Goal: Information Seeking & Learning: Learn about a topic

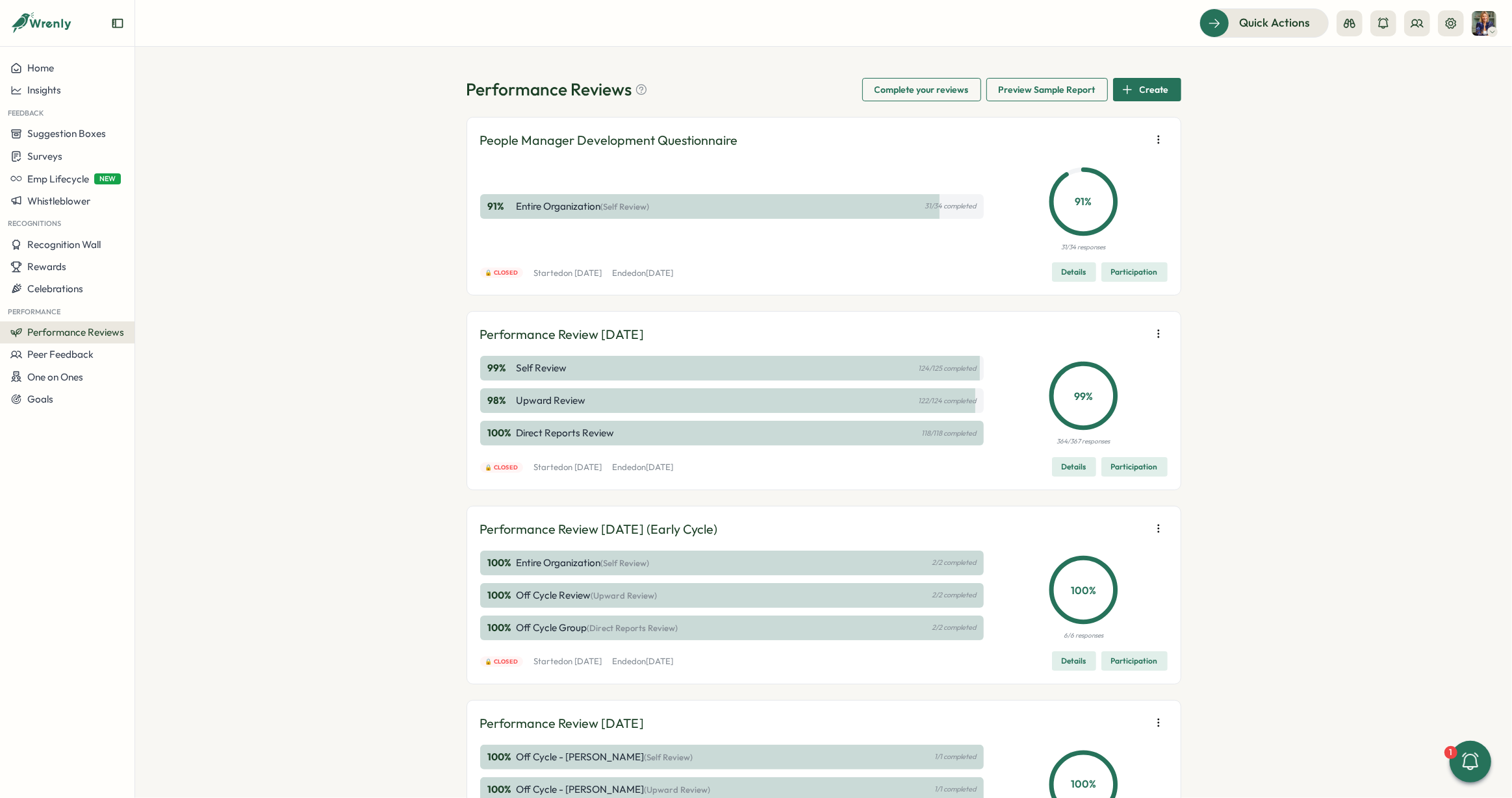
click at [1077, 468] on span "Details" at bounding box center [1074, 467] width 25 height 18
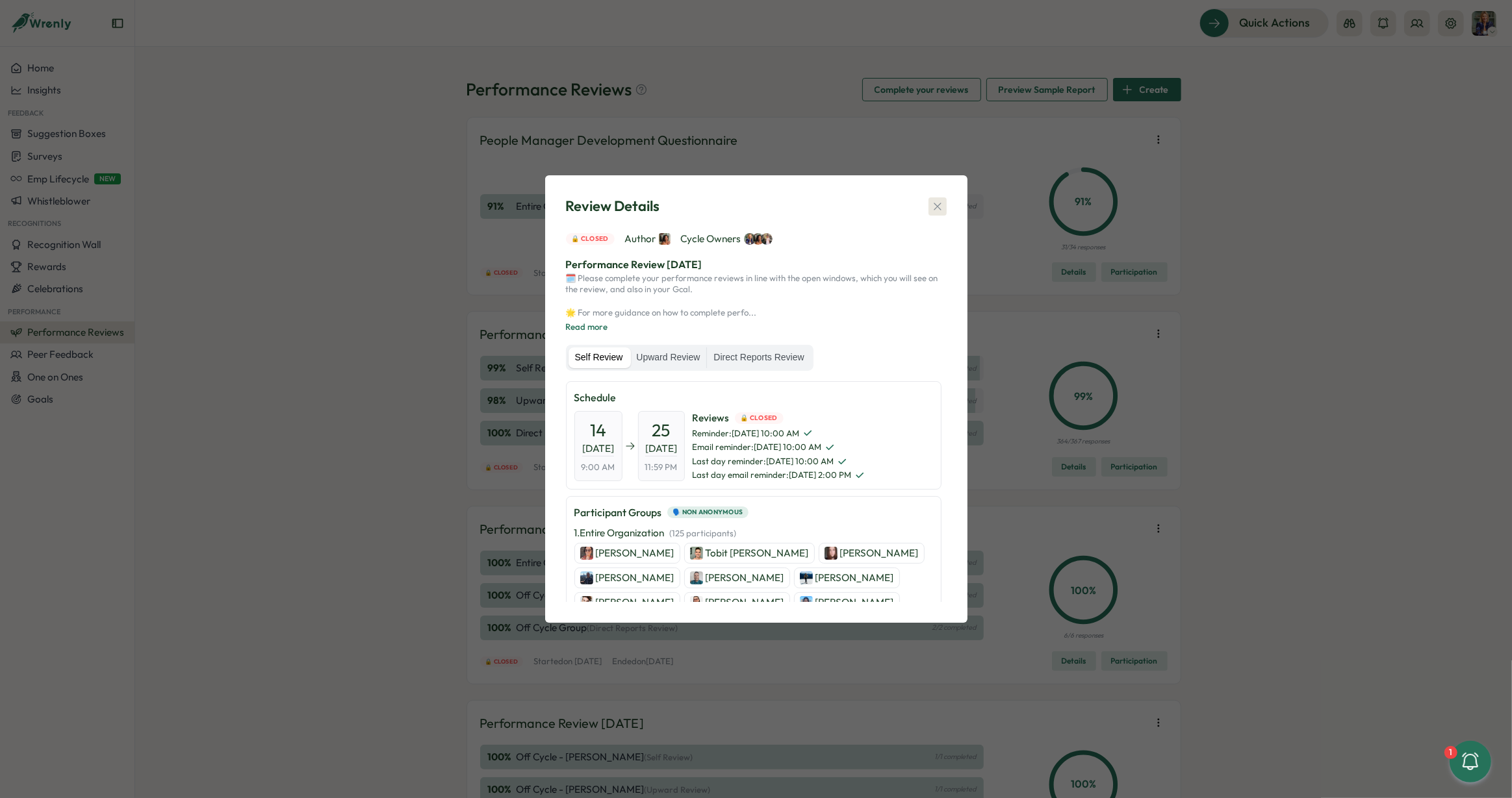
click at [942, 204] on icon "button" at bounding box center [937, 206] width 13 height 13
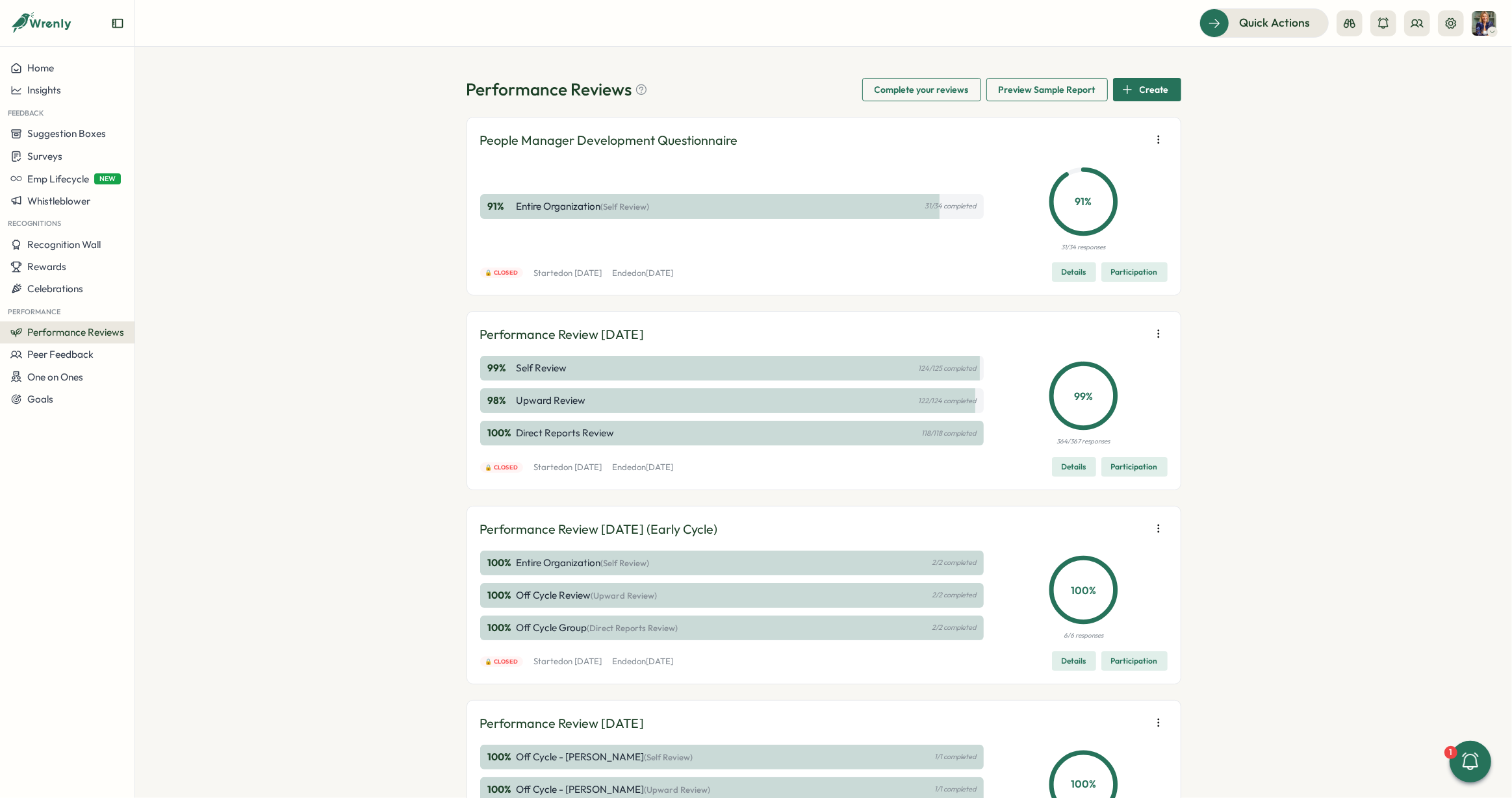
click at [1117, 469] on span "Participation" at bounding box center [1134, 467] width 46 height 18
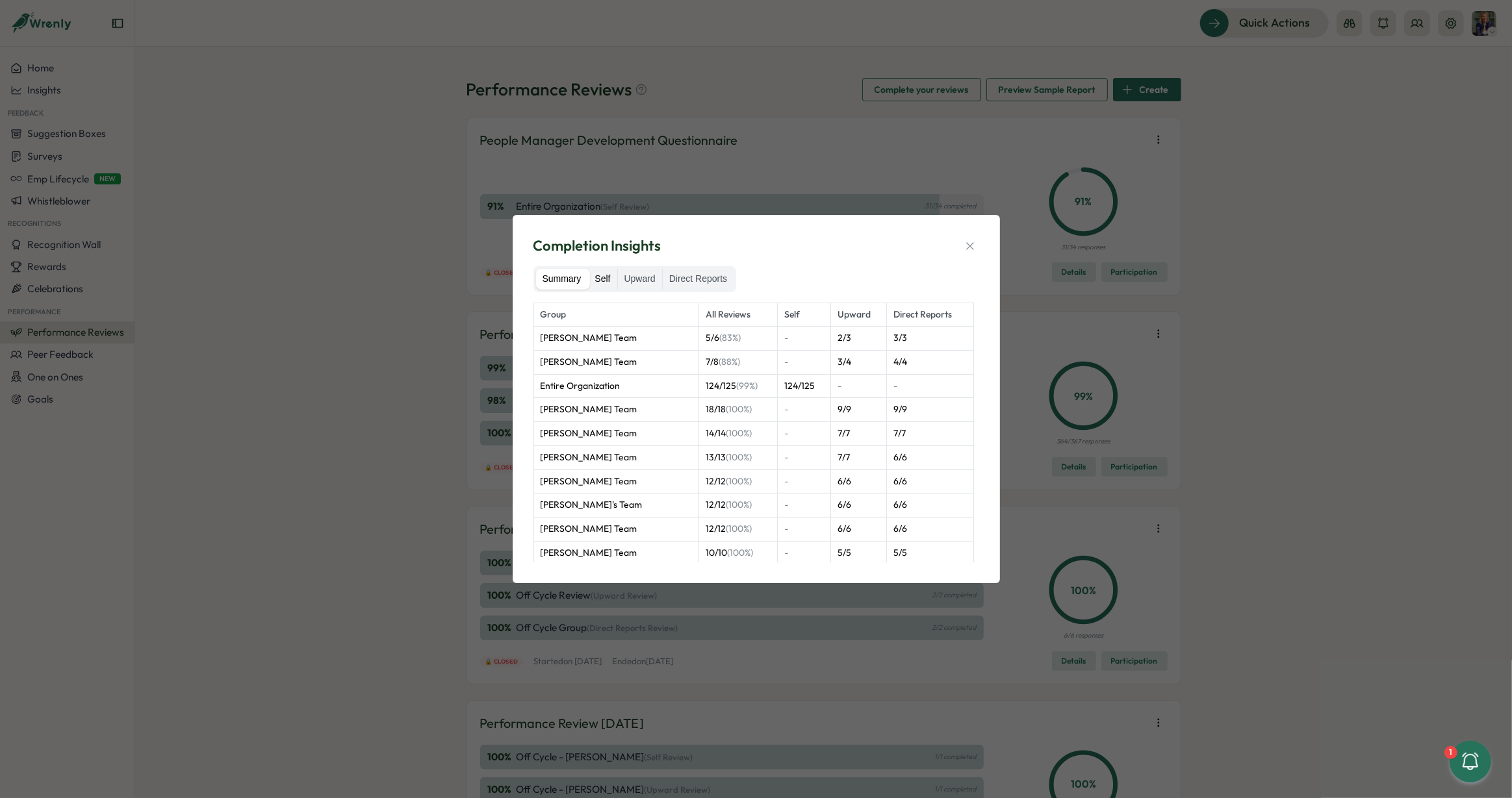
click at [602, 276] on label "Self" at bounding box center [602, 279] width 29 height 20
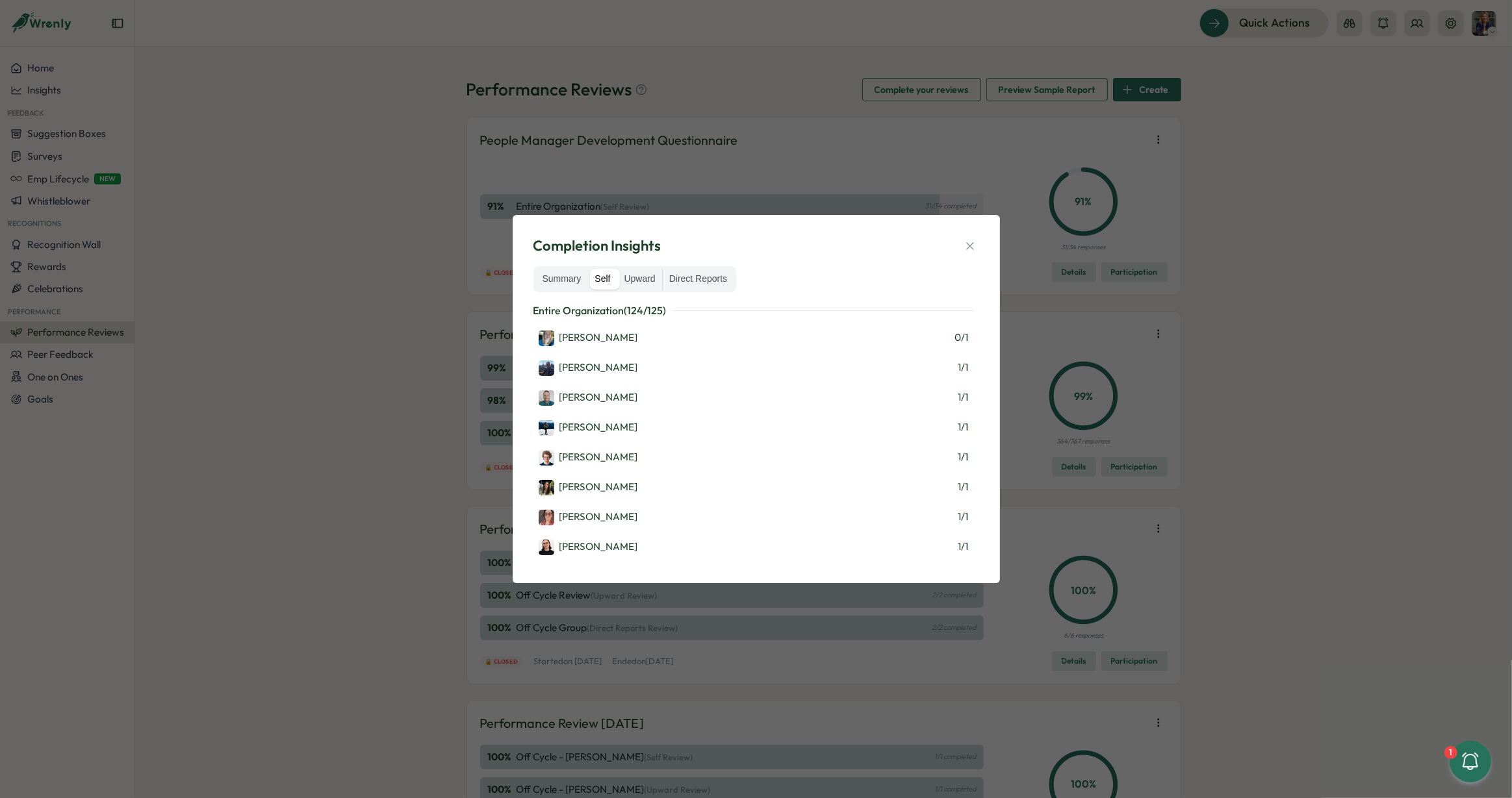
drag, startPoint x: 1350, startPoint y: 161, endPoint x: 1392, endPoint y: 127, distance: 54.0
click at [1349, 160] on div "Completion Insights Summary Self Upward Direct Reports Entire Organization ( 12…" at bounding box center [756, 399] width 1512 height 798
click at [1422, 25] on div "Completion Insights Summary Self Upward Direct Reports Entire Organization ( 12…" at bounding box center [756, 399] width 1512 height 798
click at [967, 249] on icon "button" at bounding box center [970, 246] width 13 height 13
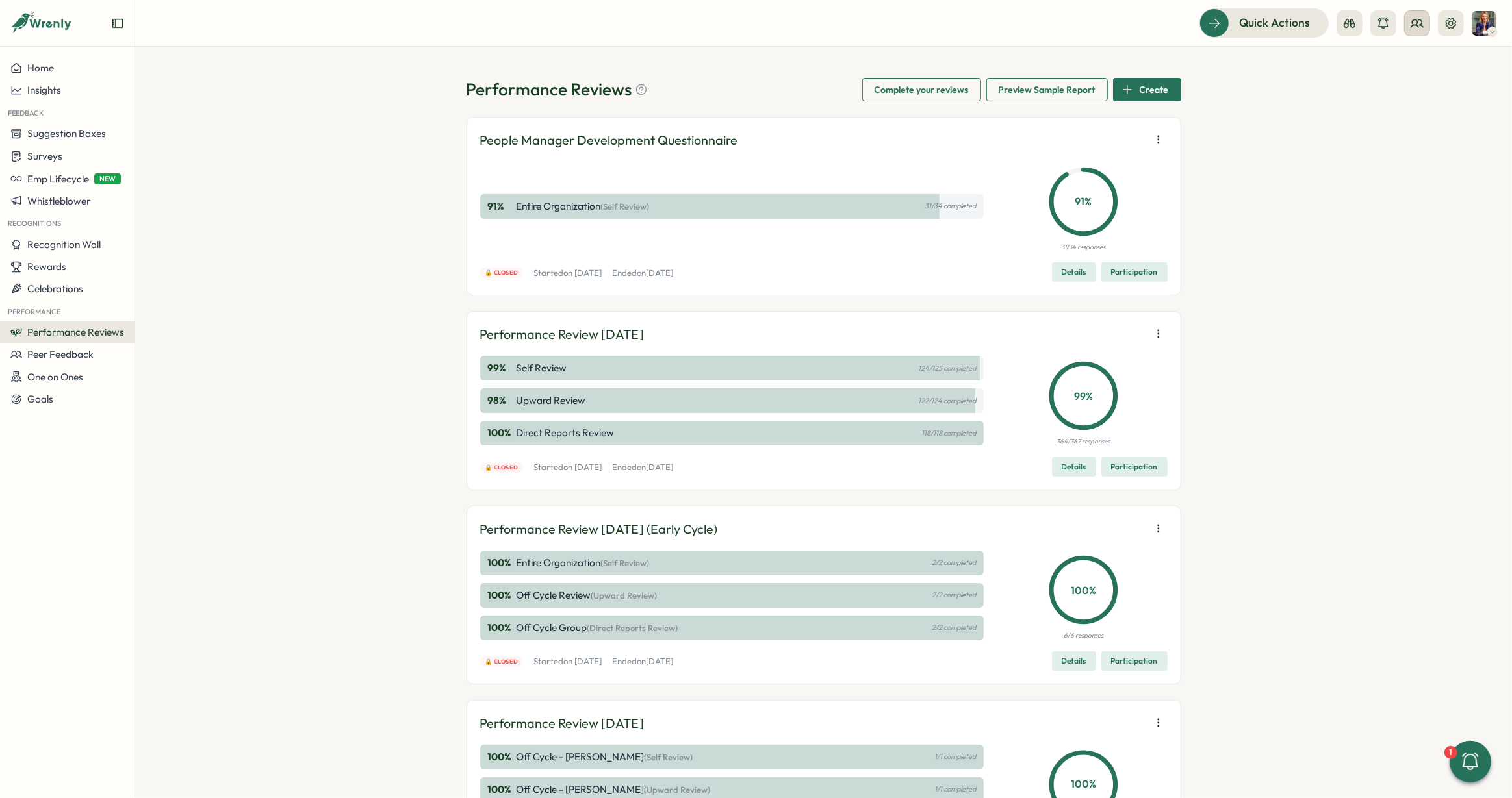
click at [1418, 21] on circle at bounding box center [1415, 23] width 5 height 5
click at [1430, 70] on div "Org Members" at bounding box center [1418, 64] width 82 height 14
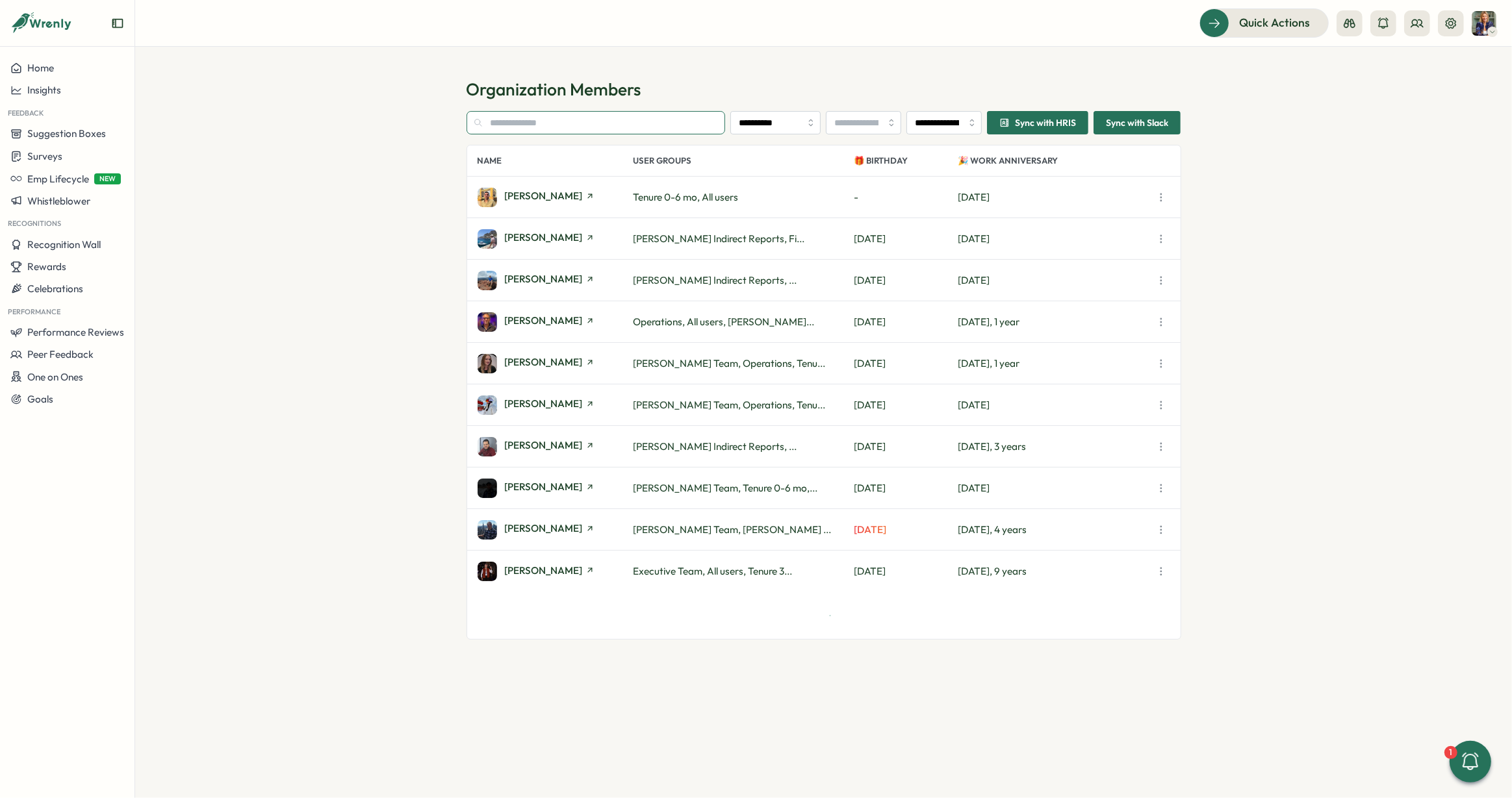
click at [557, 120] on input "text" at bounding box center [596, 123] width 260 height 23
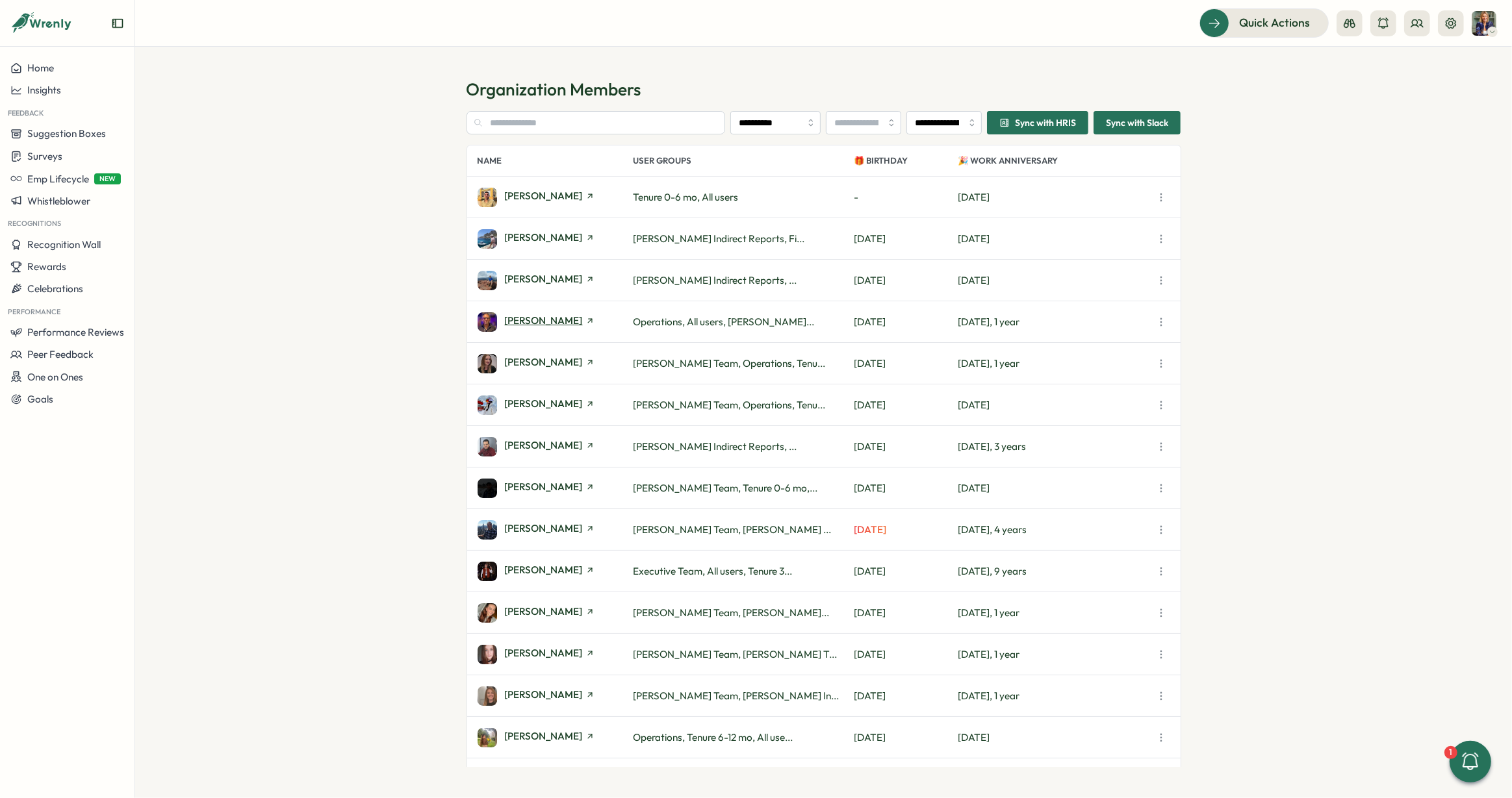
click at [536, 322] on span "[PERSON_NAME]" at bounding box center [544, 320] width 78 height 10
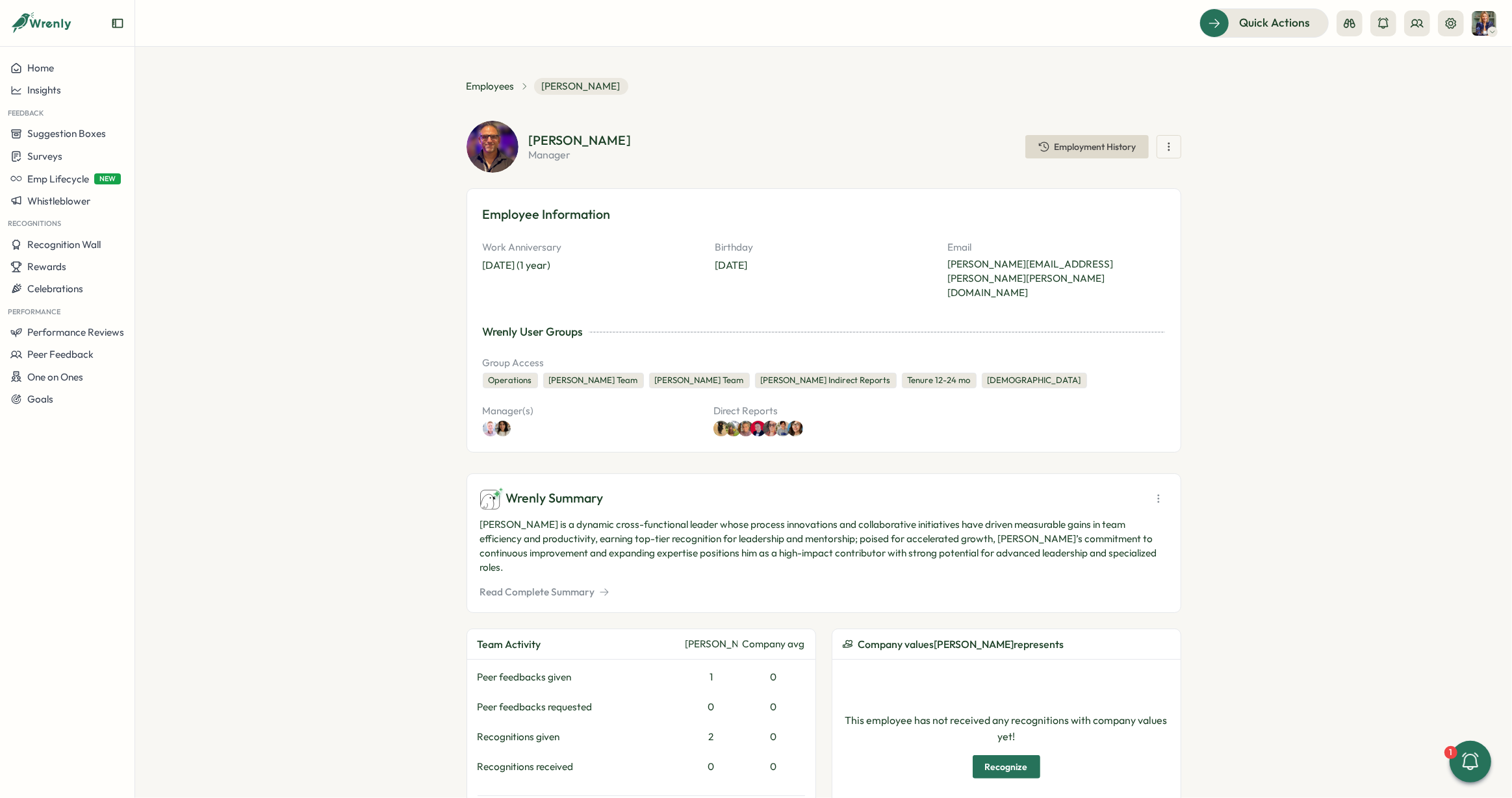
click at [570, 585] on button "Read Complete Summary" at bounding box center [544, 592] width 129 height 14
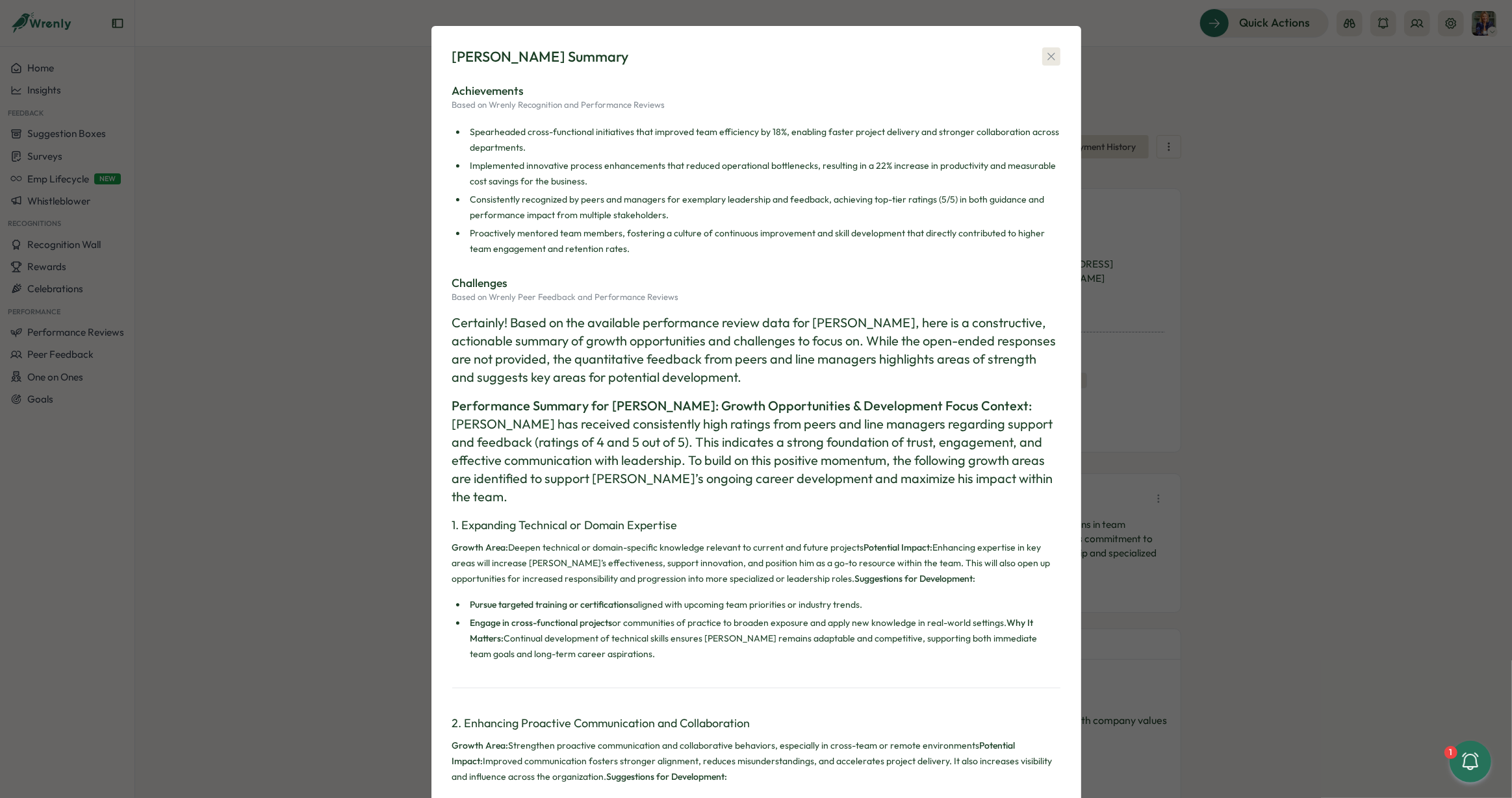
click at [1054, 63] on button "button" at bounding box center [1051, 56] width 18 height 18
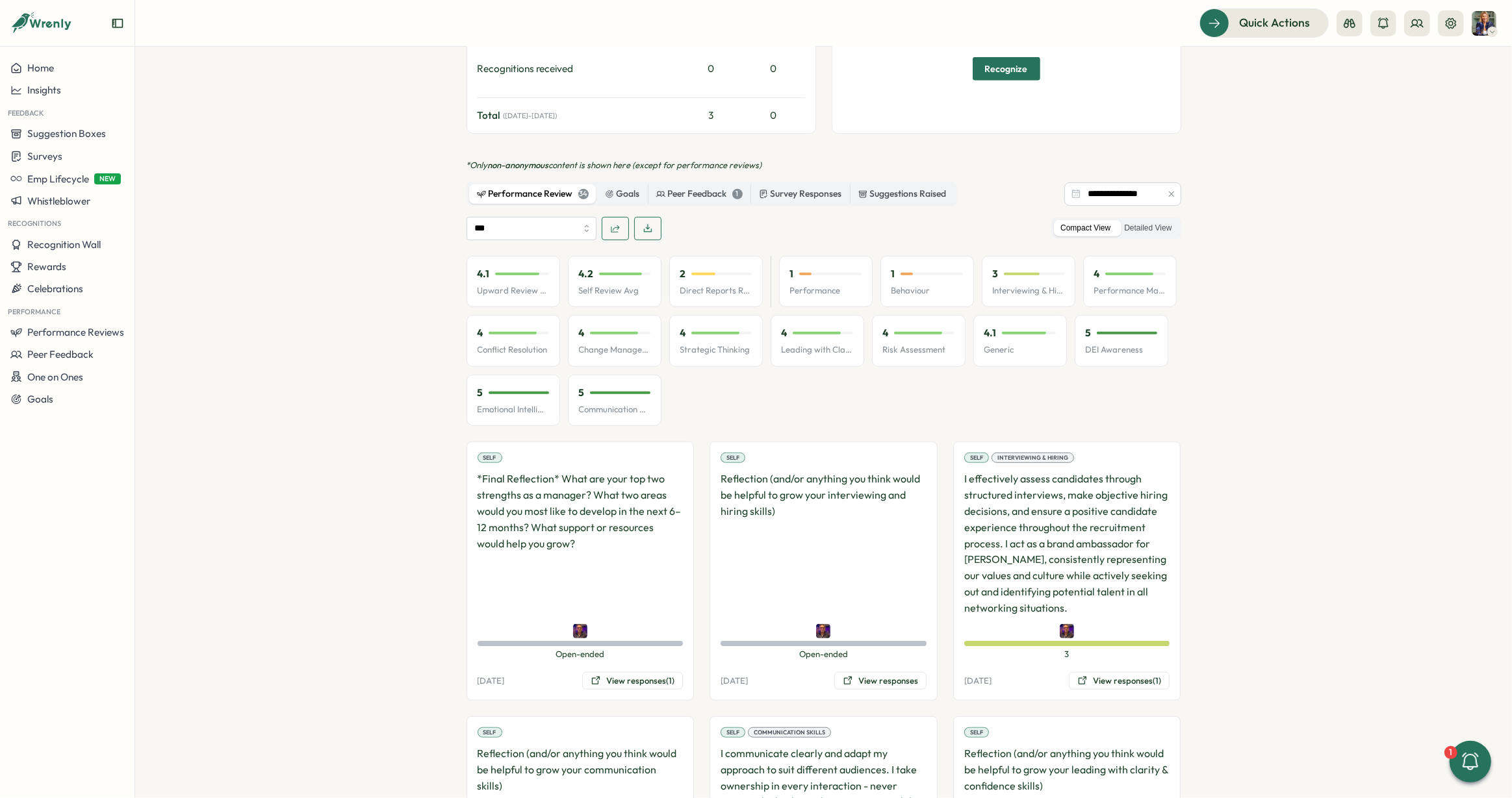
scroll to position [708, 0]
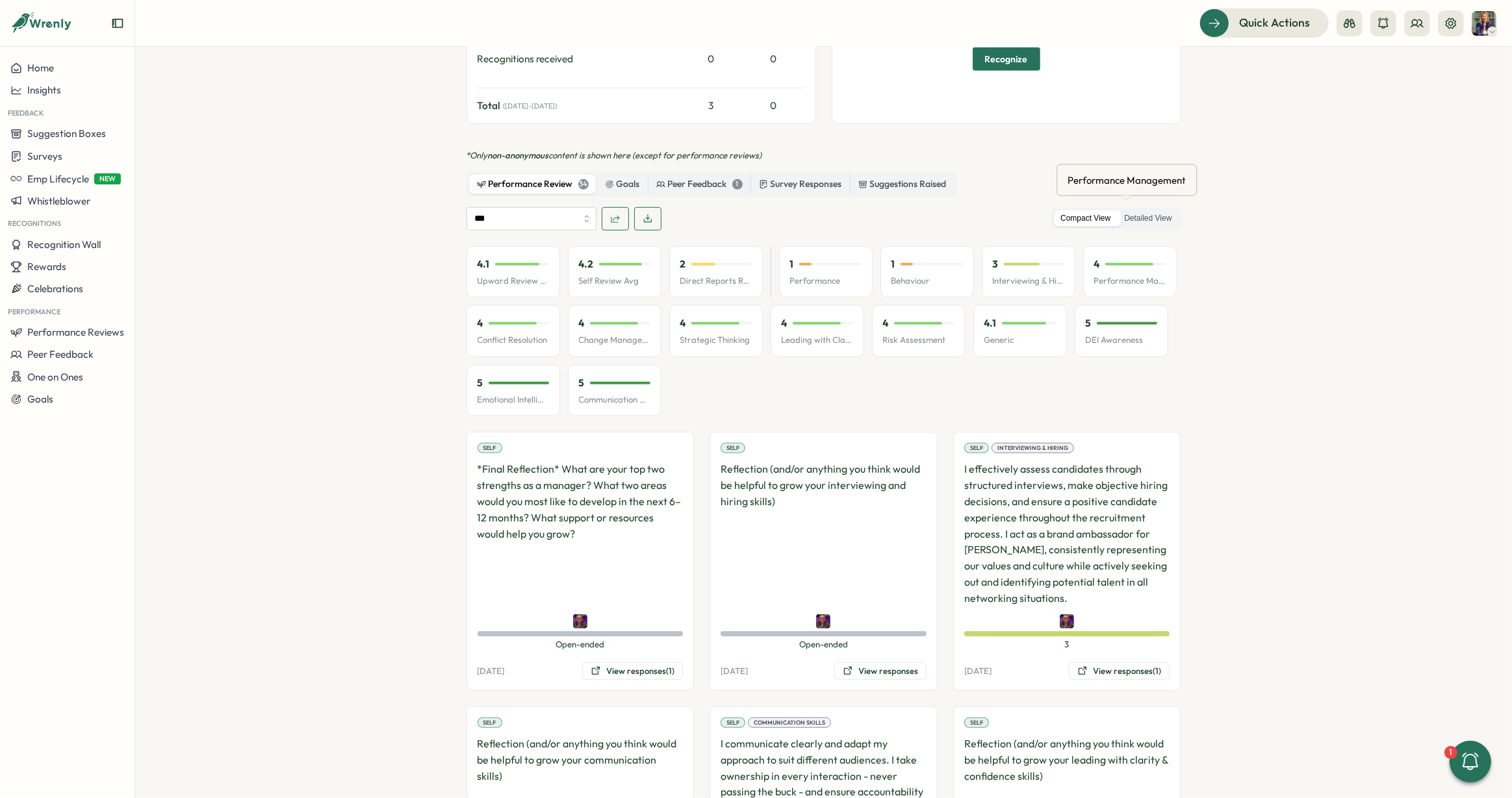
click at [1147, 188] on div "Performance Management" at bounding box center [1126, 180] width 124 height 20
click at [1149, 210] on label "Detailed View" at bounding box center [1147, 218] width 60 height 16
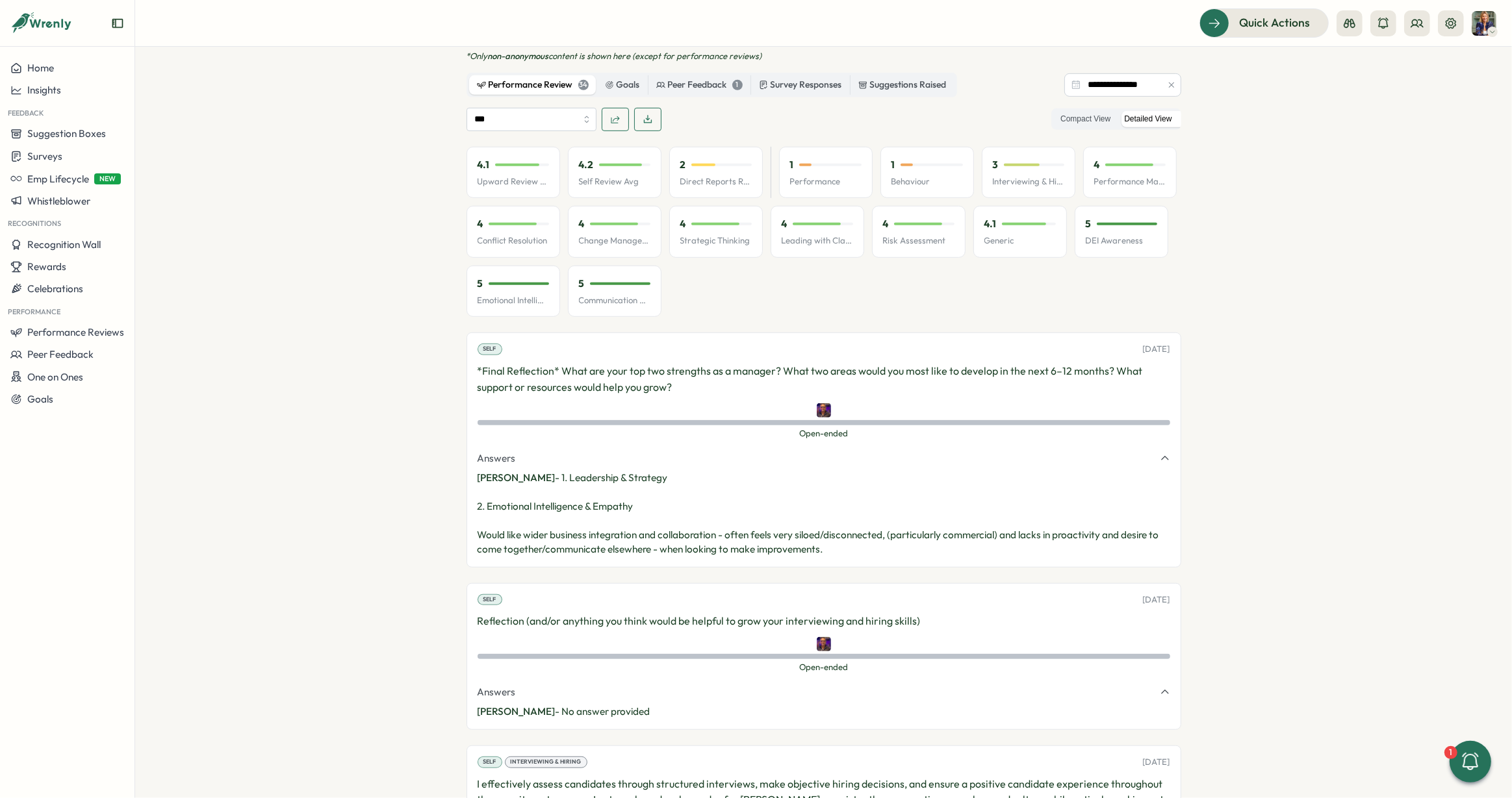
scroll to position [808, 0]
click at [1160, 452] on icon "button" at bounding box center [1164, 457] width 10 height 10
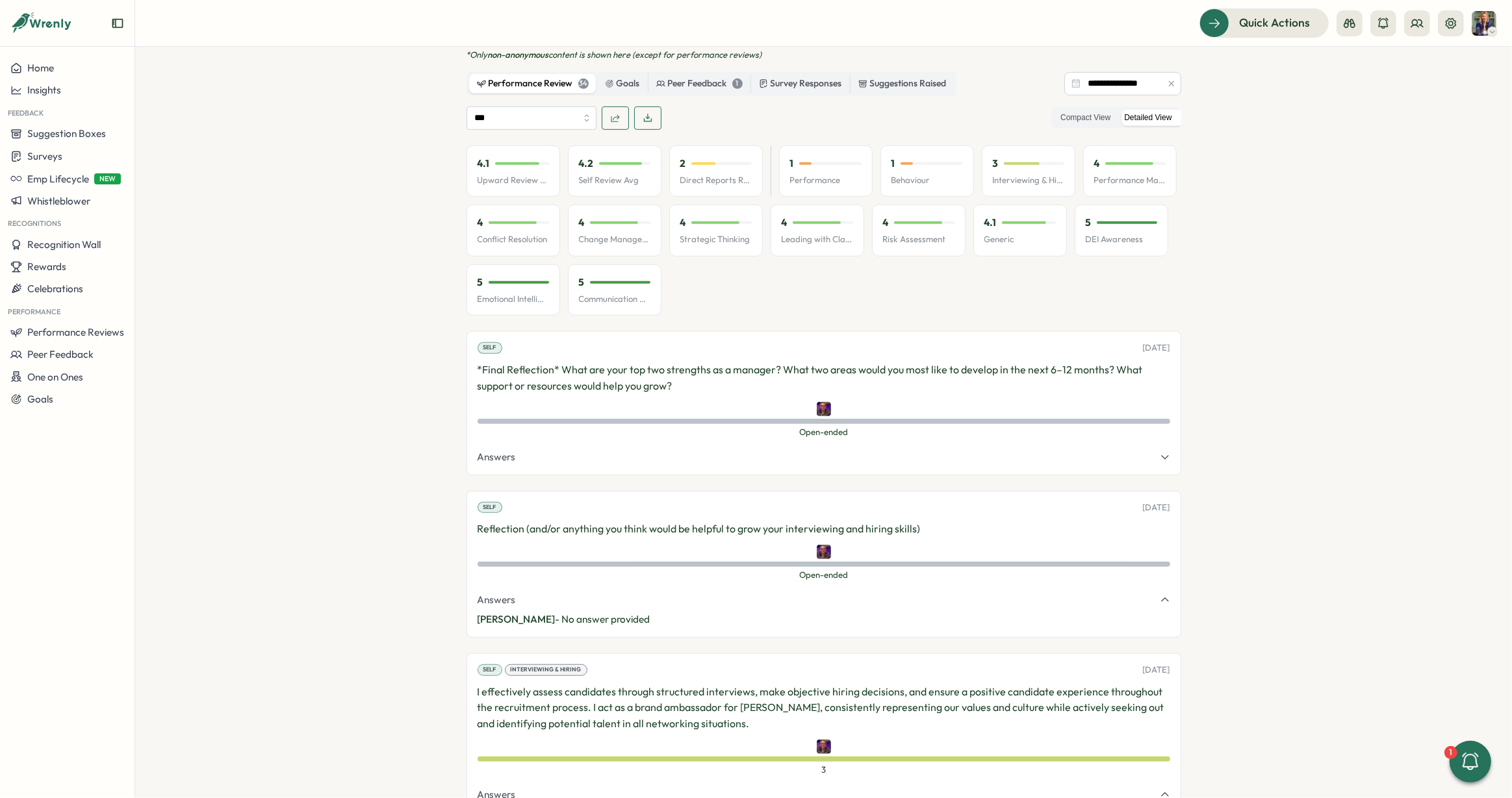
click at [1160, 452] on icon "button" at bounding box center [1164, 457] width 10 height 10
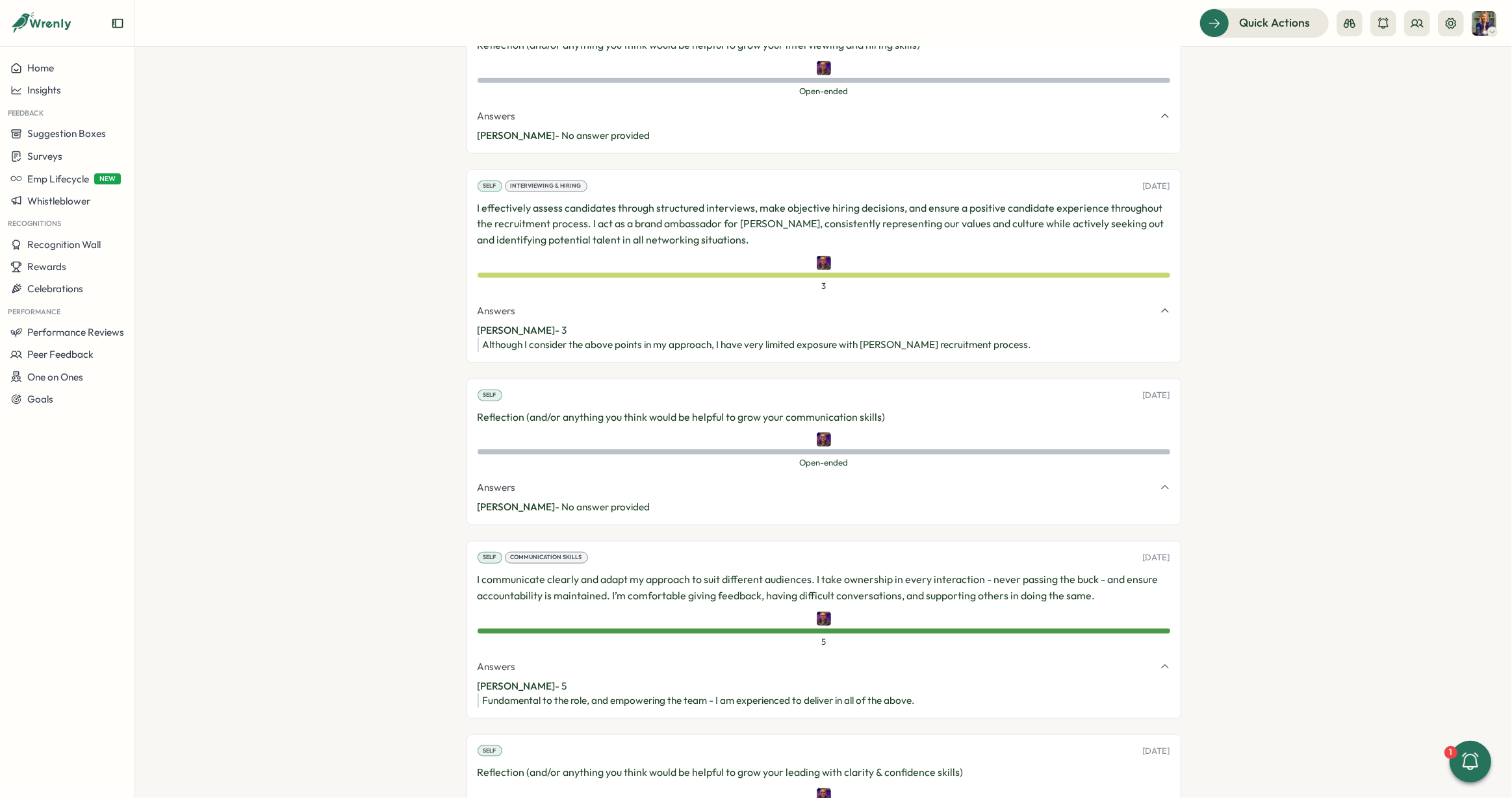
scroll to position [1386, 0]
